Goal: Task Accomplishment & Management: Use online tool/utility

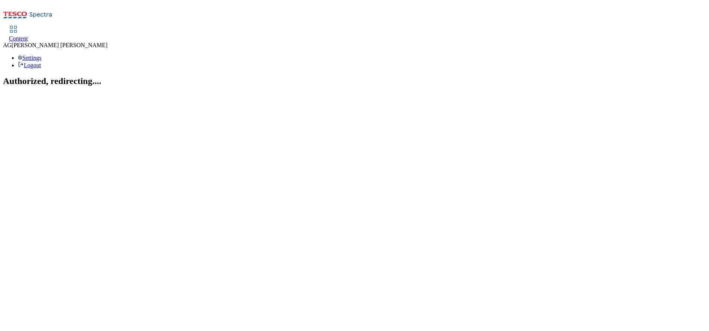
click at [28, 35] on span "Content" at bounding box center [18, 38] width 19 height 6
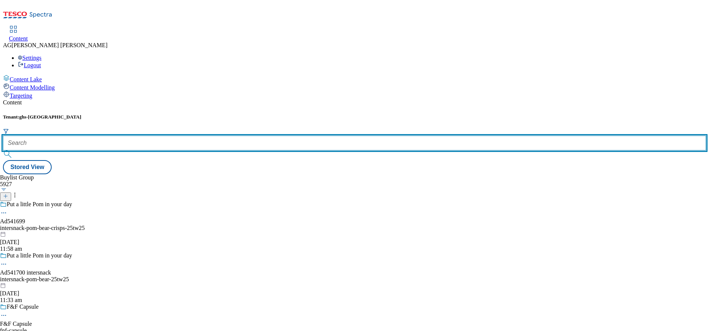
paste input "marketplace-deals"
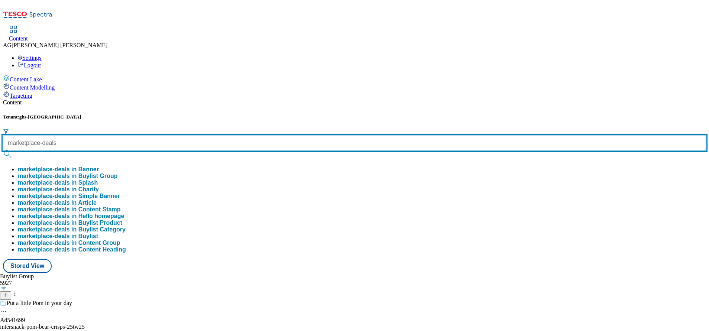
type input "marketplace-deals"
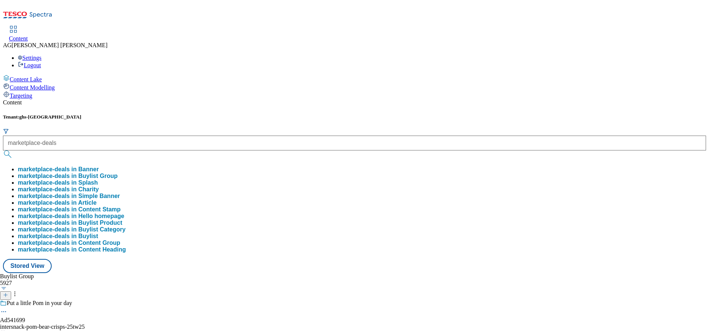
click at [118, 173] on button "marketplace-deals in Buylist Group" at bounding box center [68, 176] width 100 height 7
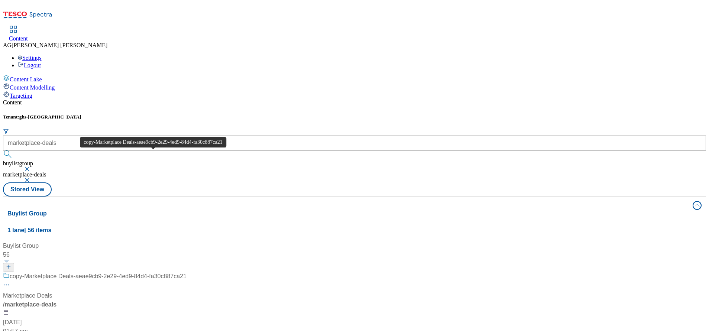
click at [164, 272] on div "copy-Marketplace Deals-aeae9cb9-2e29-4ed9-84d4-fa30c887ca21" at bounding box center [98, 276] width 177 height 9
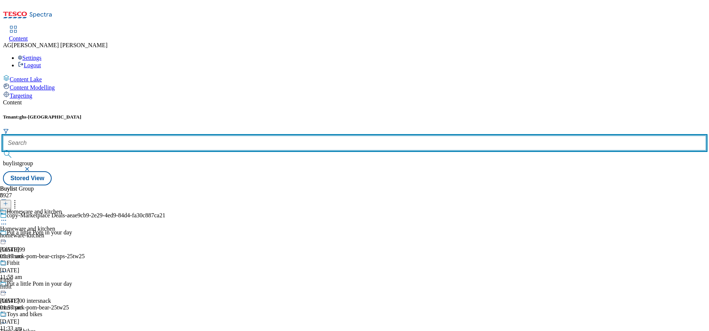
paste input "marketplace-deals"
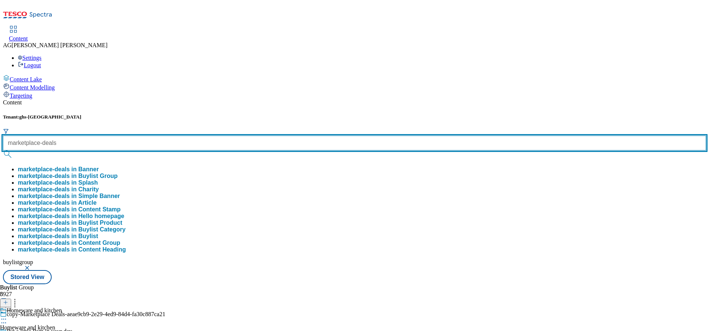
type input "marketplace-deals"
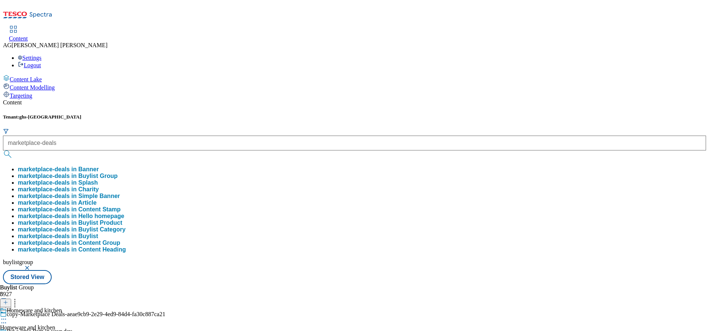
click at [118, 173] on button "marketplace-deals in Buylist Group" at bounding box center [68, 176] width 100 height 7
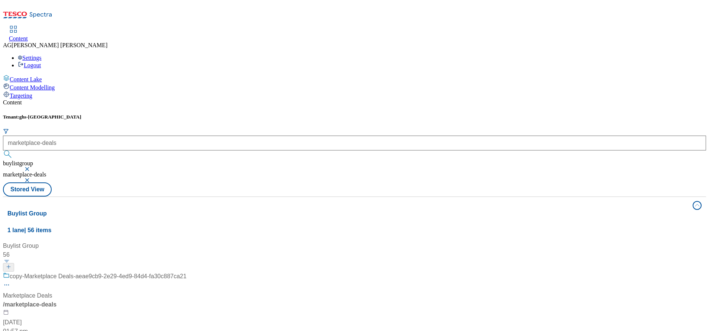
scroll to position [112, 0]
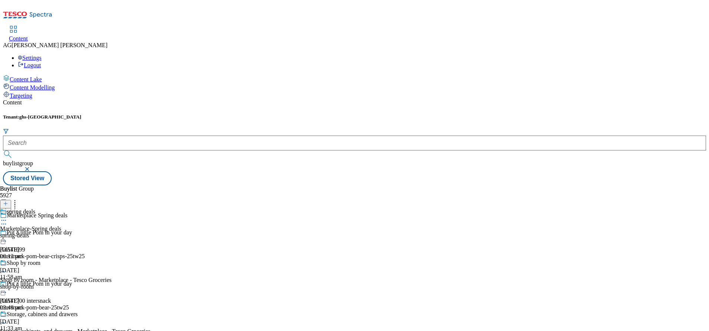
click at [32, 167] on button "button" at bounding box center [27, 169] width 7 height 4
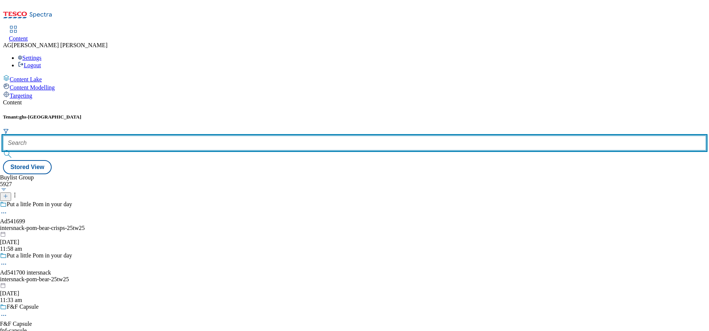
paste input "marketplace-deals"
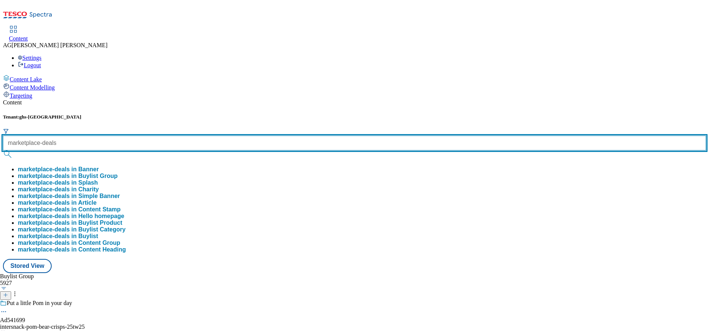
type input "marketplace-deals"
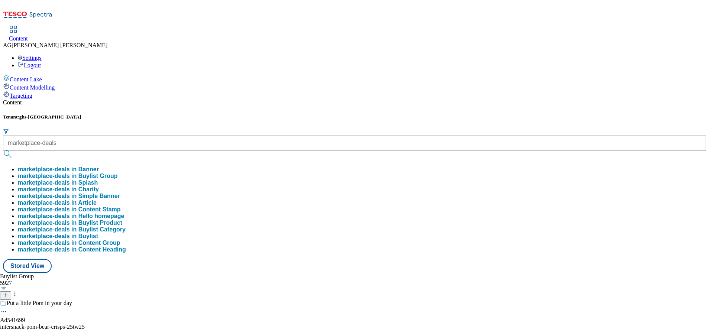
click at [118, 173] on button "marketplace-deals in Buylist Group" at bounding box center [68, 176] width 100 height 7
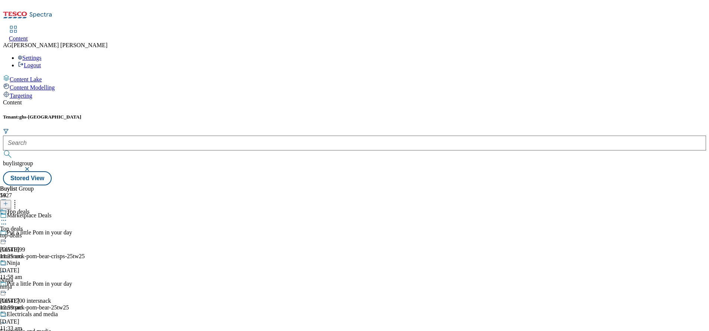
scroll to position [167, 0]
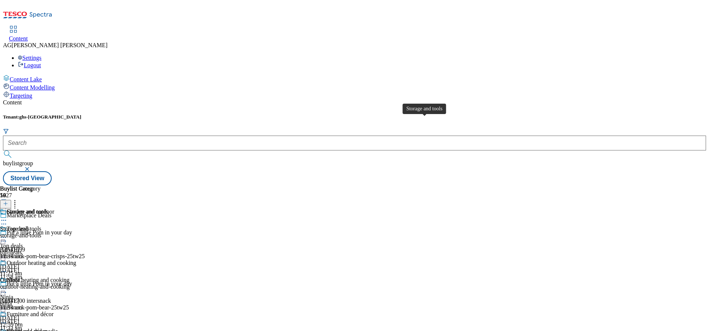
click at [48, 209] on span "Storage and tools" at bounding box center [27, 213] width 41 height 8
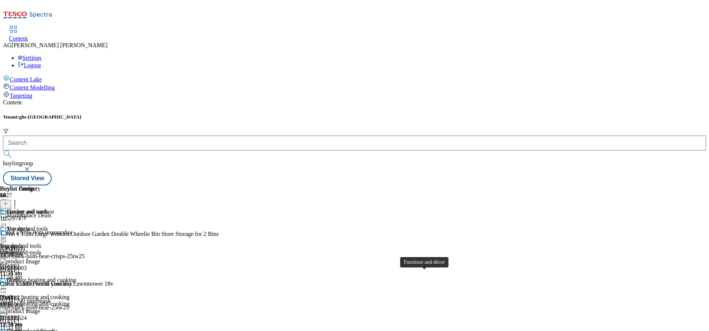
click at [54, 328] on div "Furniture and décor" at bounding box center [30, 331] width 47 height 7
click at [8, 201] on icon at bounding box center [5, 203] width 5 height 5
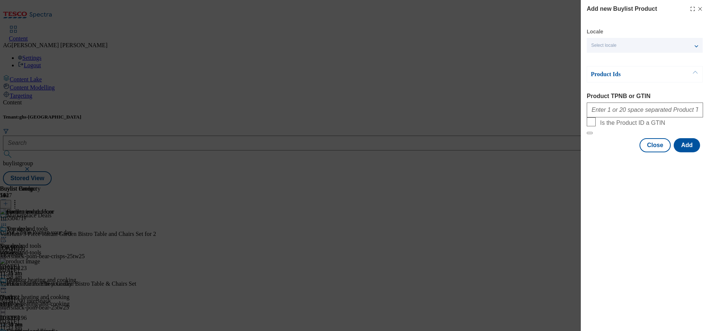
click at [536, 70] on div "Add new Buylist Product Locale Select locale English Welsh Product Ids Product …" at bounding box center [354, 165] width 709 height 331
click at [651, 152] on button "Close" at bounding box center [655, 145] width 31 height 14
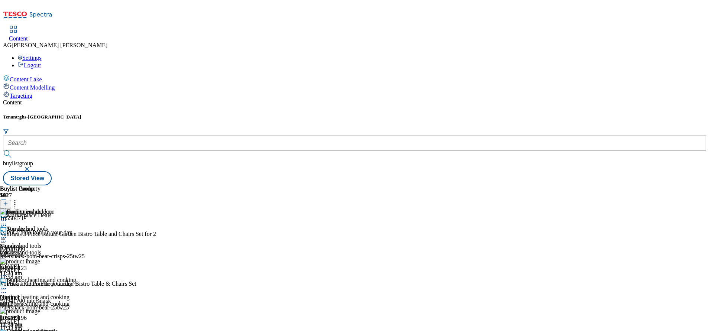
scroll to position [112, 0]
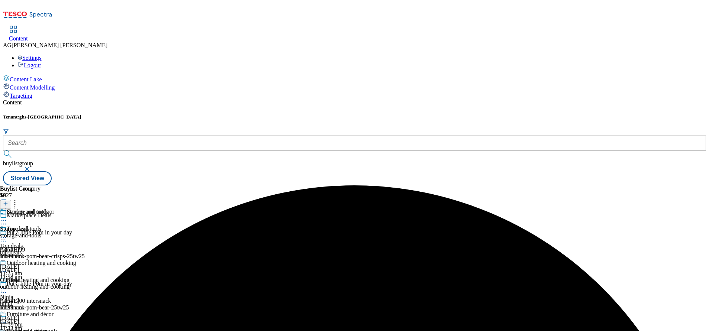
scroll to position [112, 0]
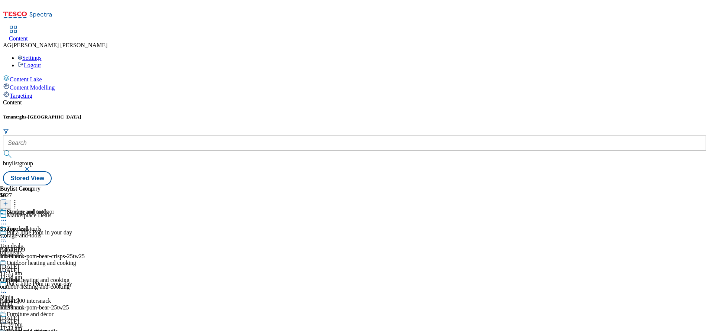
click at [328, 114] on div "Tenant: ghs-uk buylistgroup Stored View" at bounding box center [354, 149] width 703 height 71
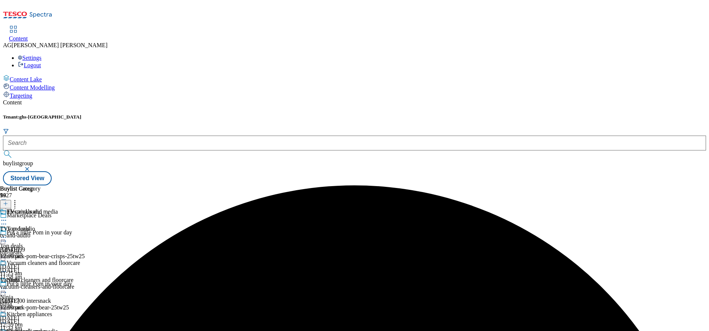
scroll to position [446, 0]
